Goal: Transaction & Acquisition: Register for event/course

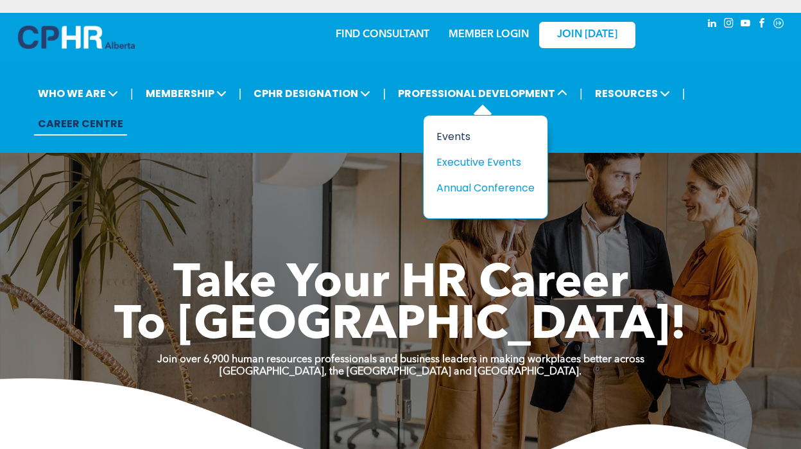
click at [458, 133] on div "Events" at bounding box center [480, 136] width 89 height 16
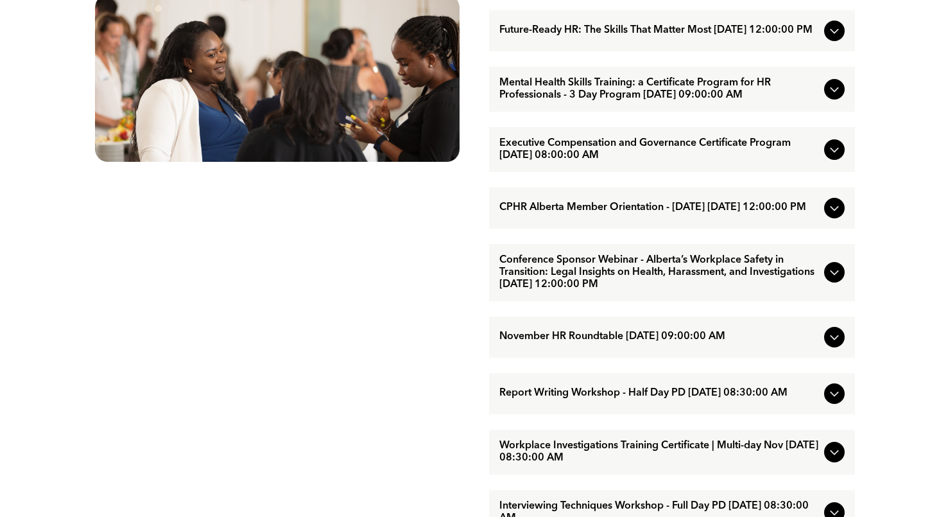
scroll to position [770, 0]
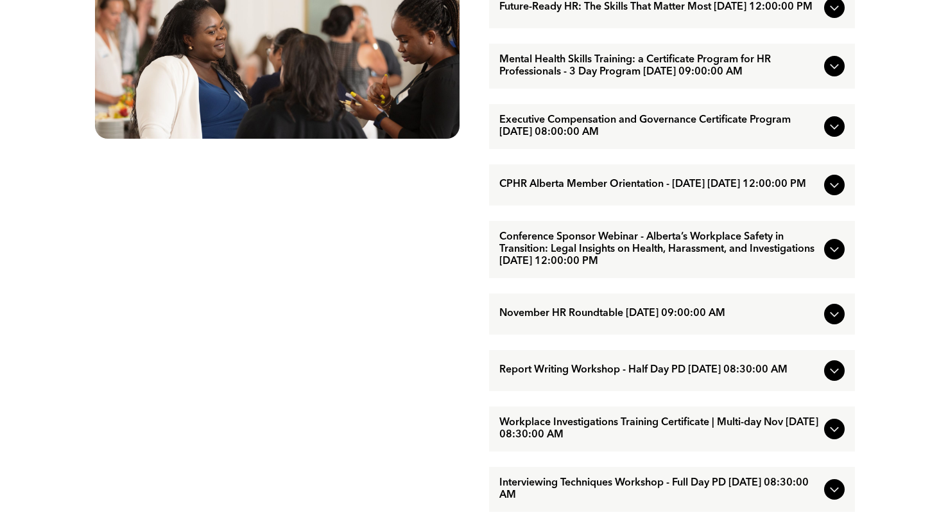
click at [800, 130] on icon at bounding box center [834, 126] width 8 height 5
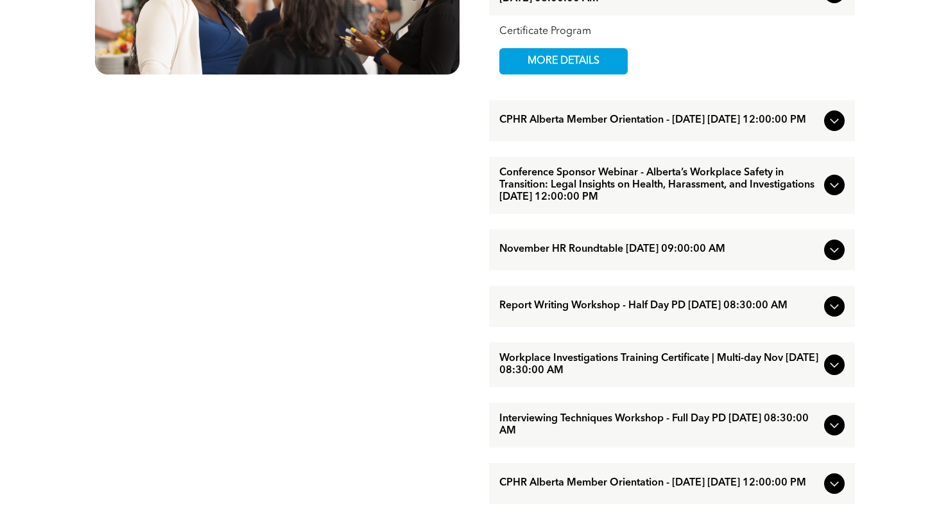
scroll to position [898, 0]
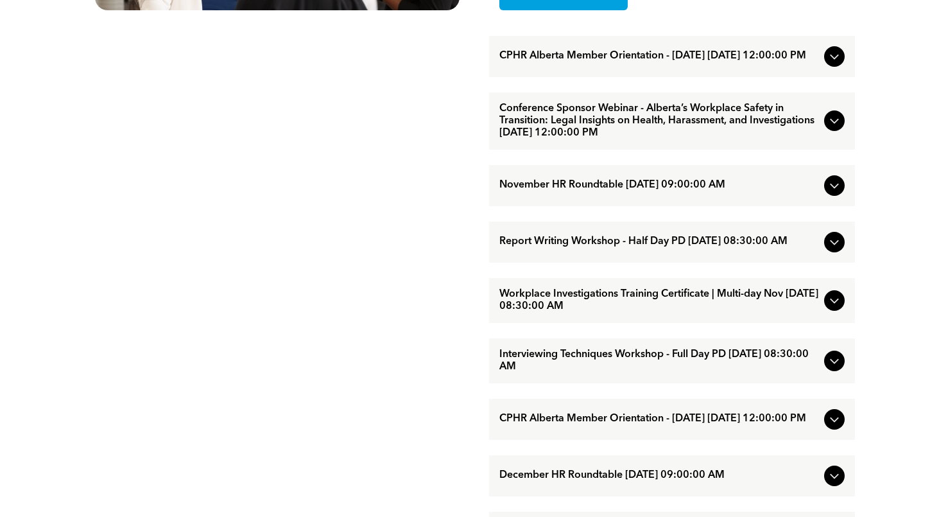
click at [800, 128] on icon at bounding box center [834, 120] width 15 height 15
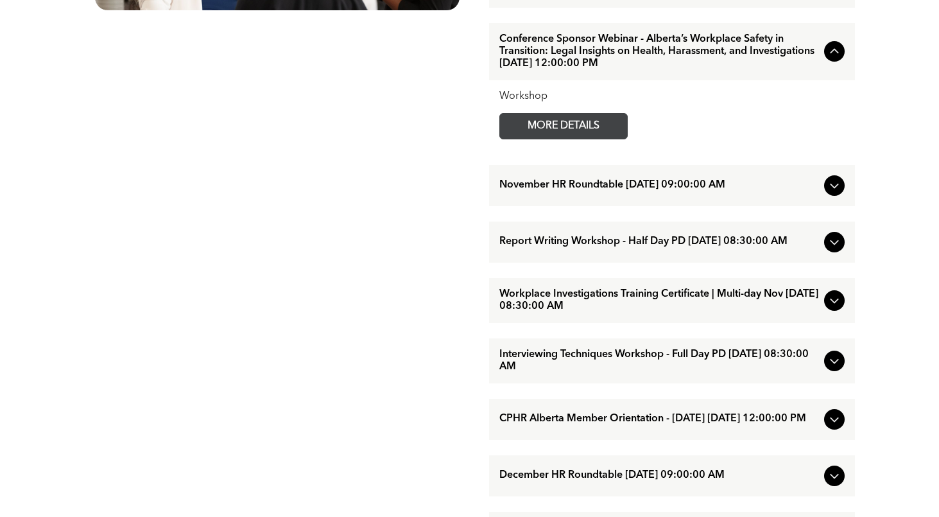
click at [615, 139] on link "MORE DETAILS" at bounding box center [563, 126] width 128 height 26
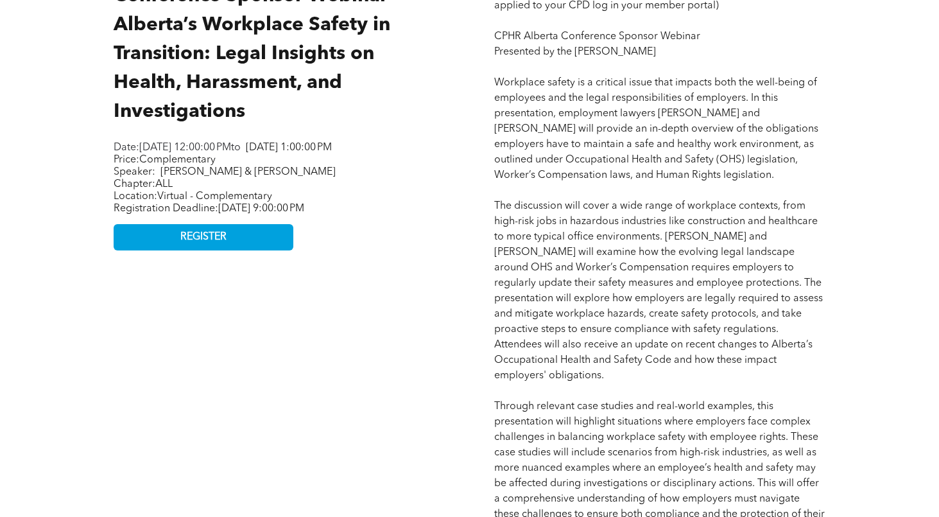
scroll to position [706, 0]
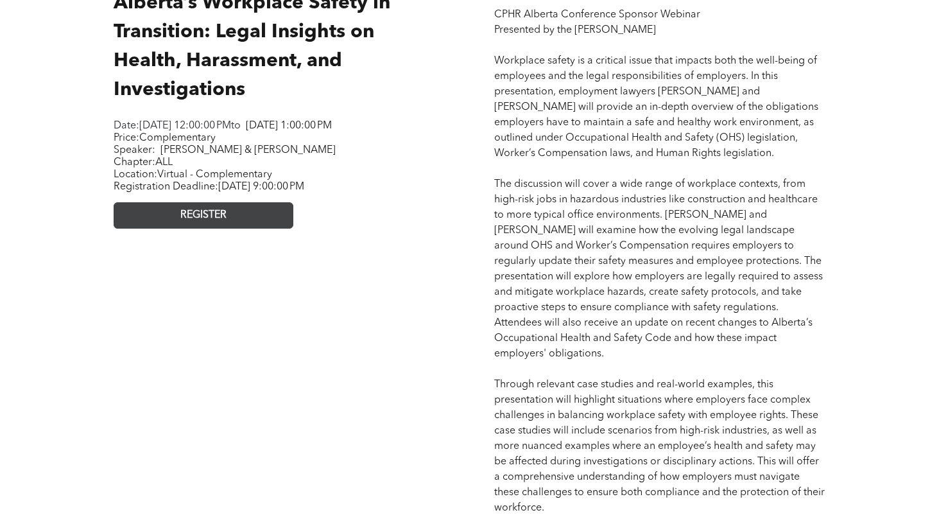
click at [227, 228] on link "REGISTER" at bounding box center [204, 215] width 180 height 26
